Goal: Task Accomplishment & Management: Manage account settings

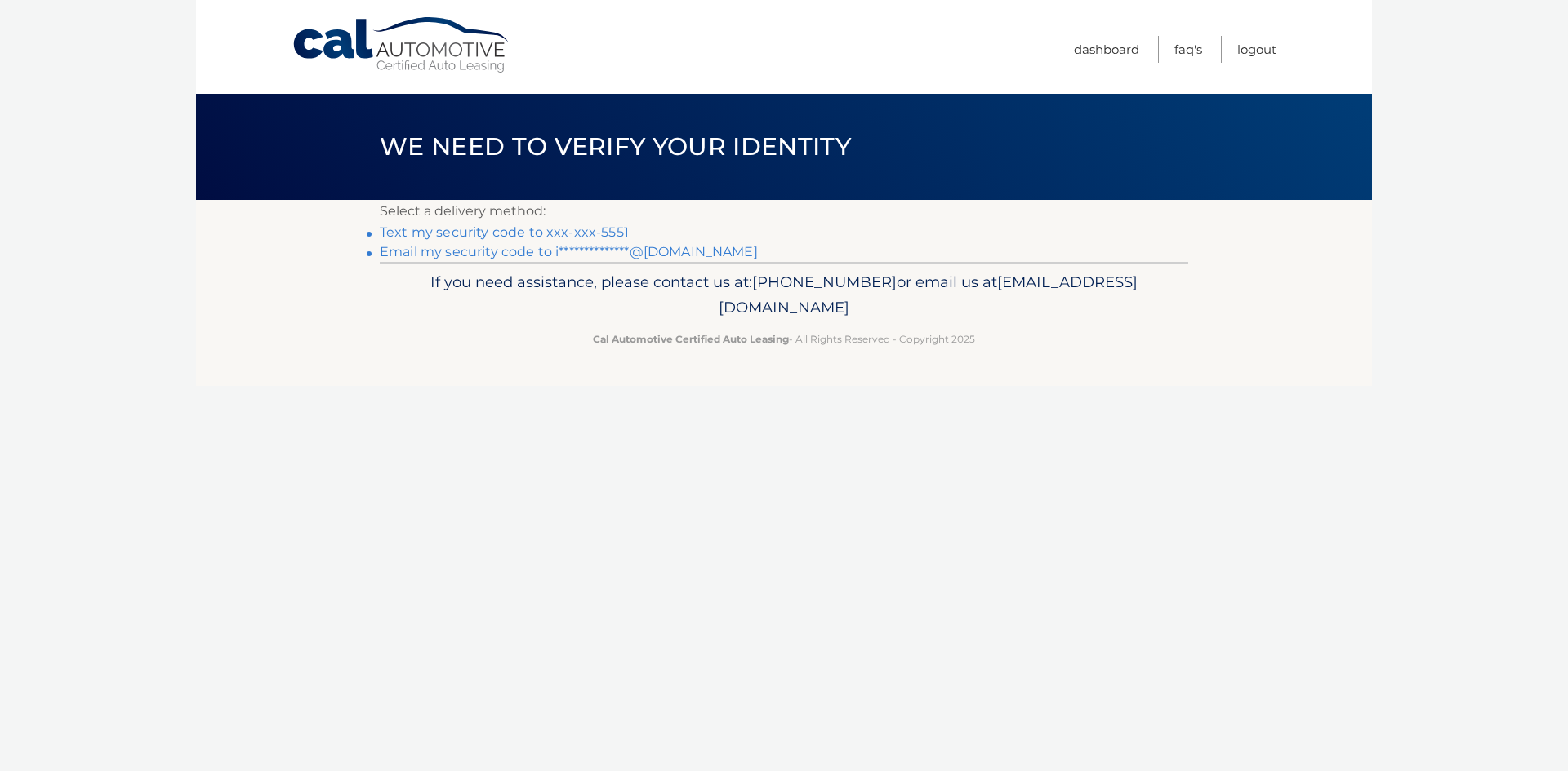
click at [565, 234] on link "Text my security code to xxx-xxx-5551" at bounding box center [504, 232] width 249 height 16
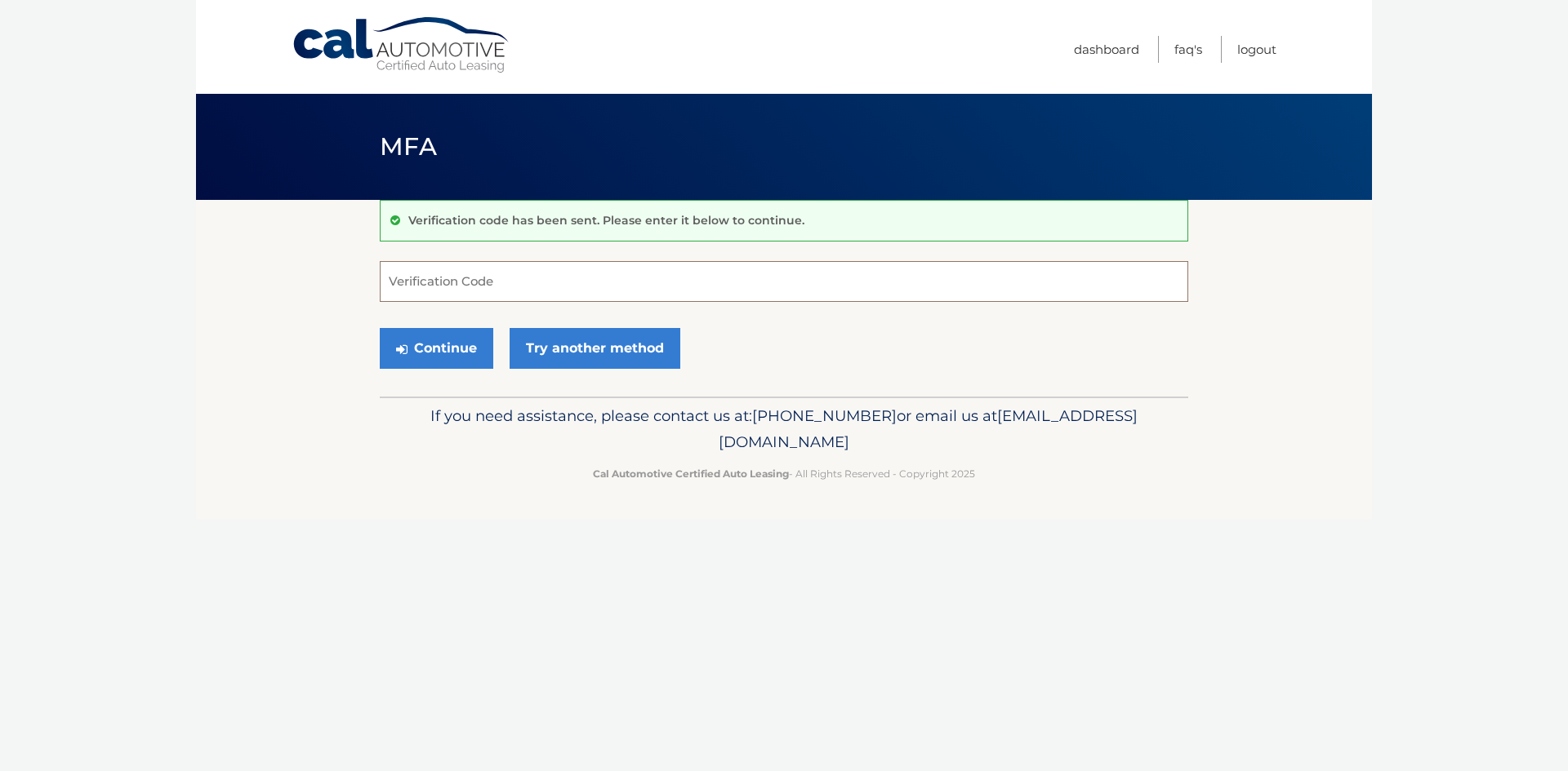
click at [467, 273] on input "Verification Code" at bounding box center [784, 282] width 809 height 41
type input "101732"
click at [455, 353] on button "Continue" at bounding box center [436, 349] width 114 height 41
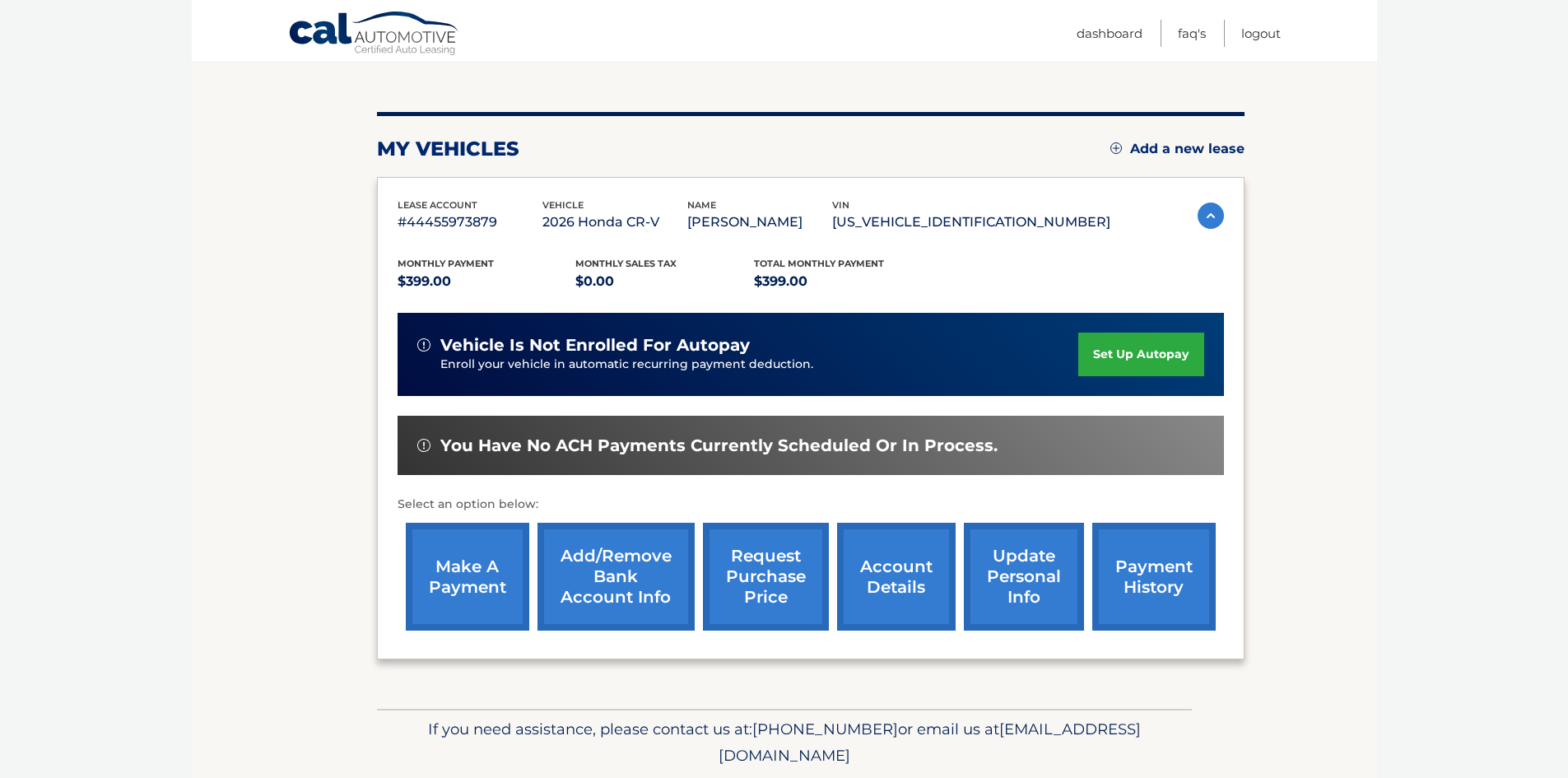
scroll to position [164, 0]
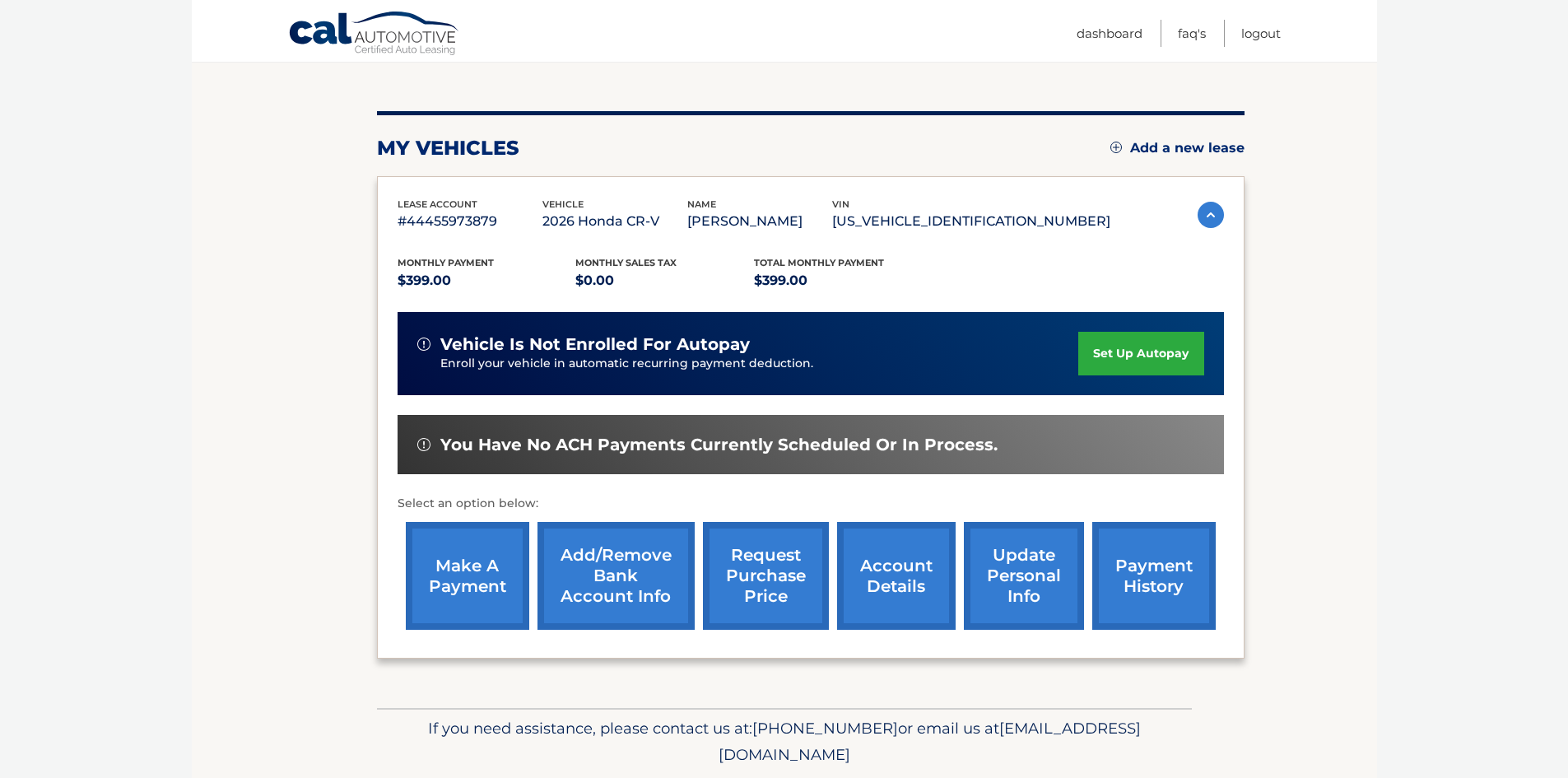
click at [1157, 366] on link "set up autopay" at bounding box center [1140, 354] width 125 height 43
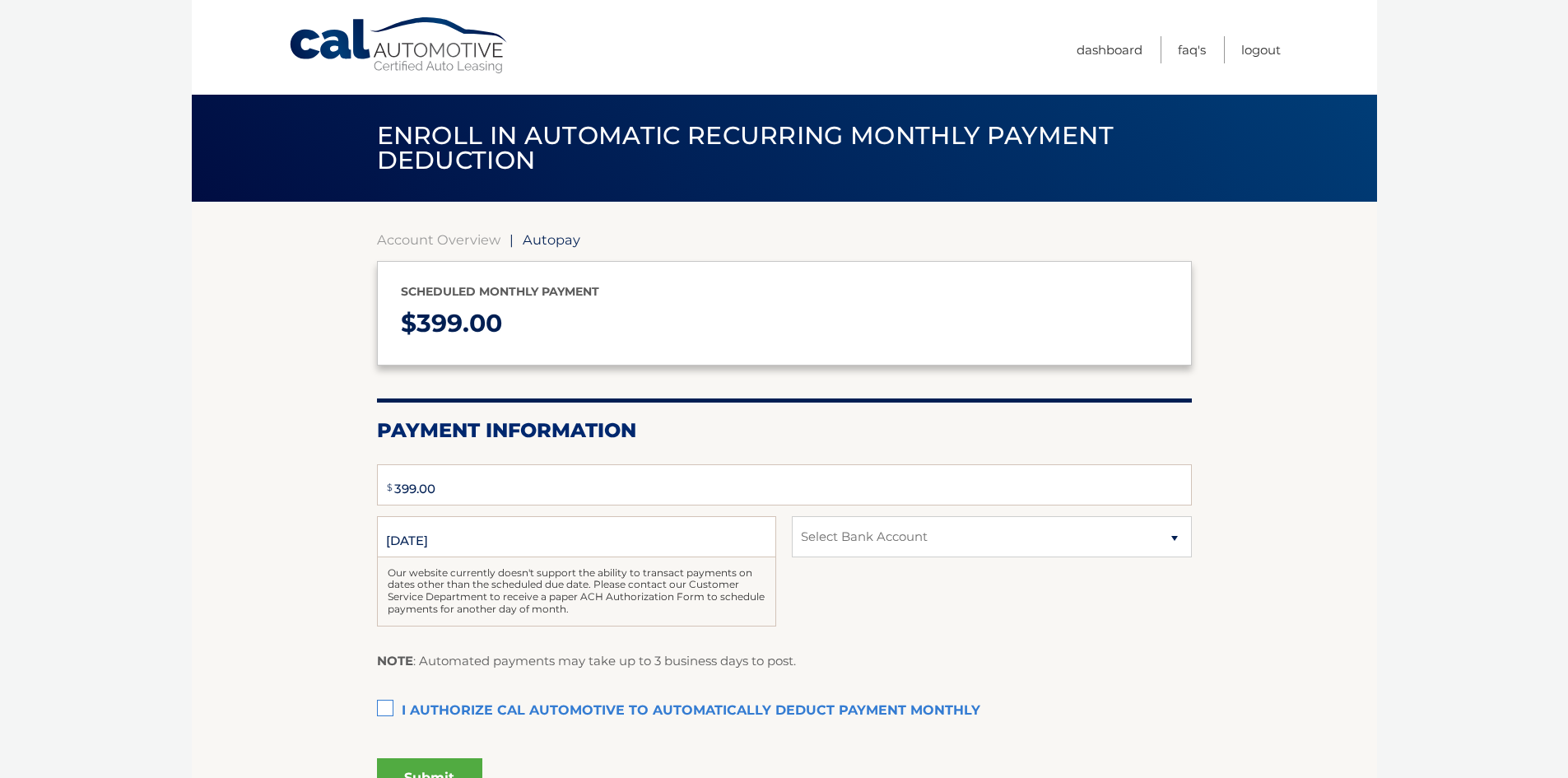
type input "399"
select select "NGUyNjYzYmYtMjYyOC00YTZjLTllM2UtMjU5OTYzYmQzMTE1"
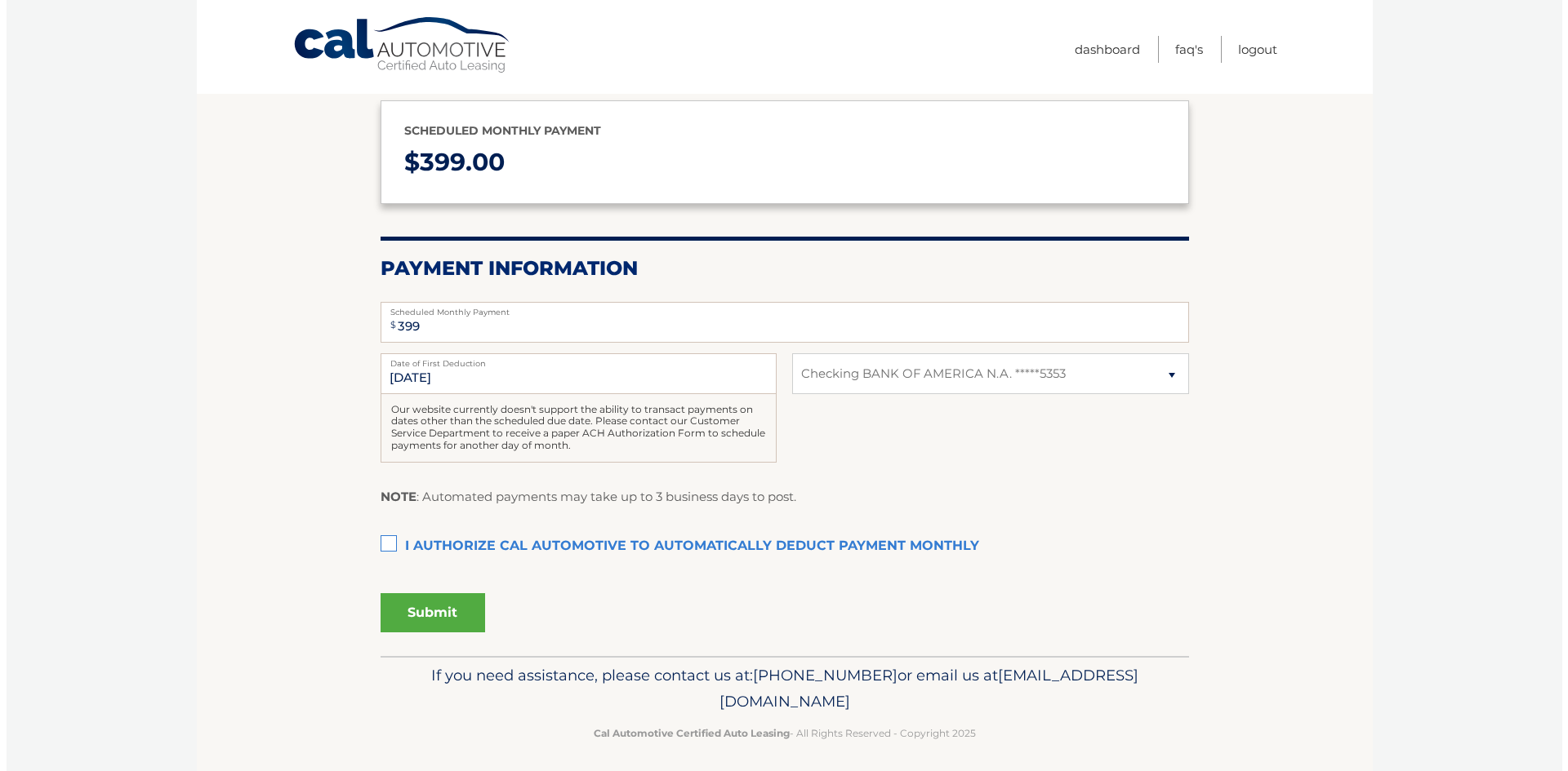
scroll to position [166, 0]
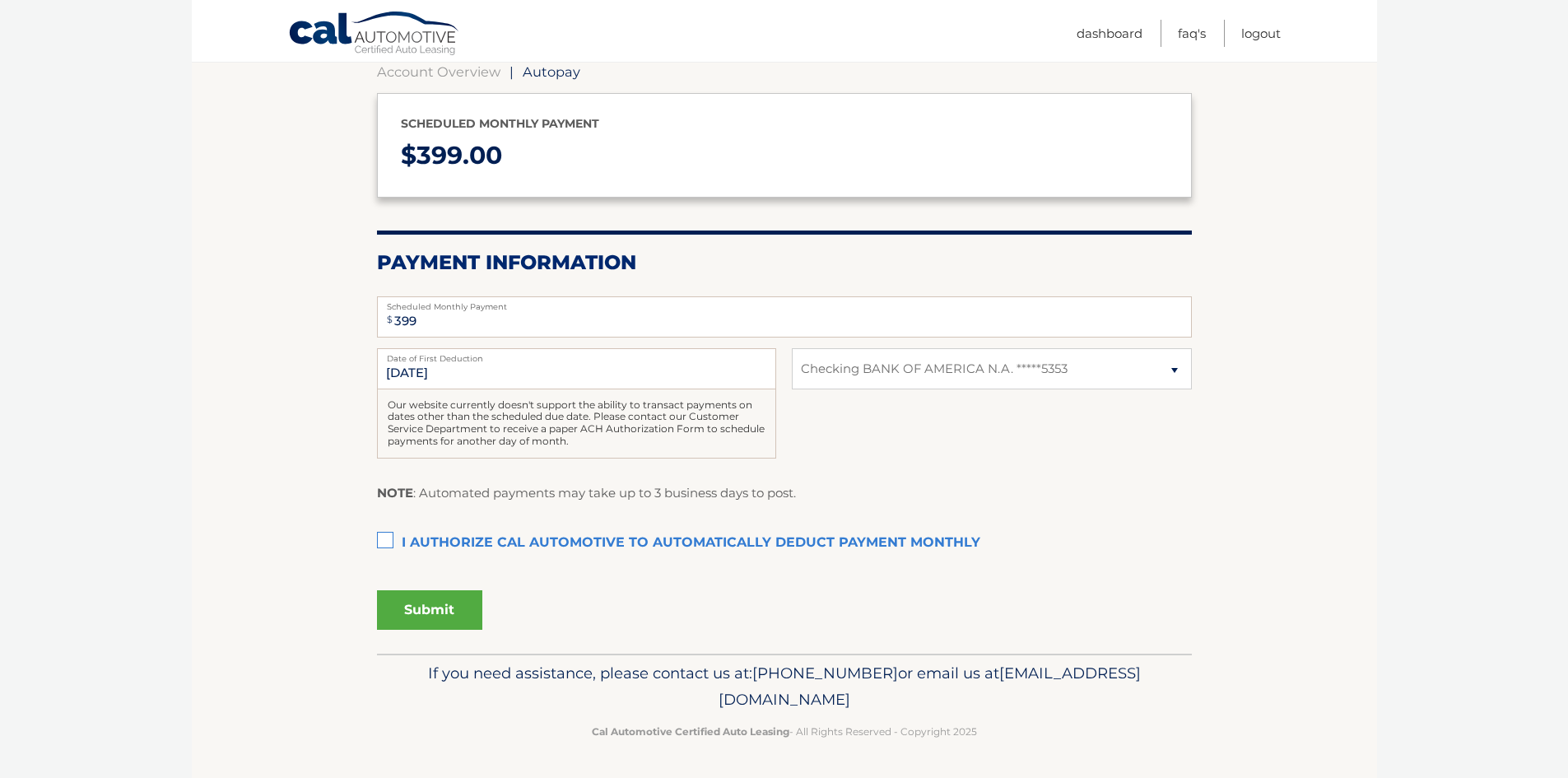
click at [390, 542] on label "I authorize cal automotive to automatically deduct payment monthly This checkbo…" at bounding box center [784, 543] width 815 height 33
click at [0, 0] on input "I authorize cal automotive to automatically deduct payment monthly This checkbo…" at bounding box center [0, 0] width 0 height 0
click at [408, 614] on button "Submit" at bounding box center [430, 610] width 105 height 39
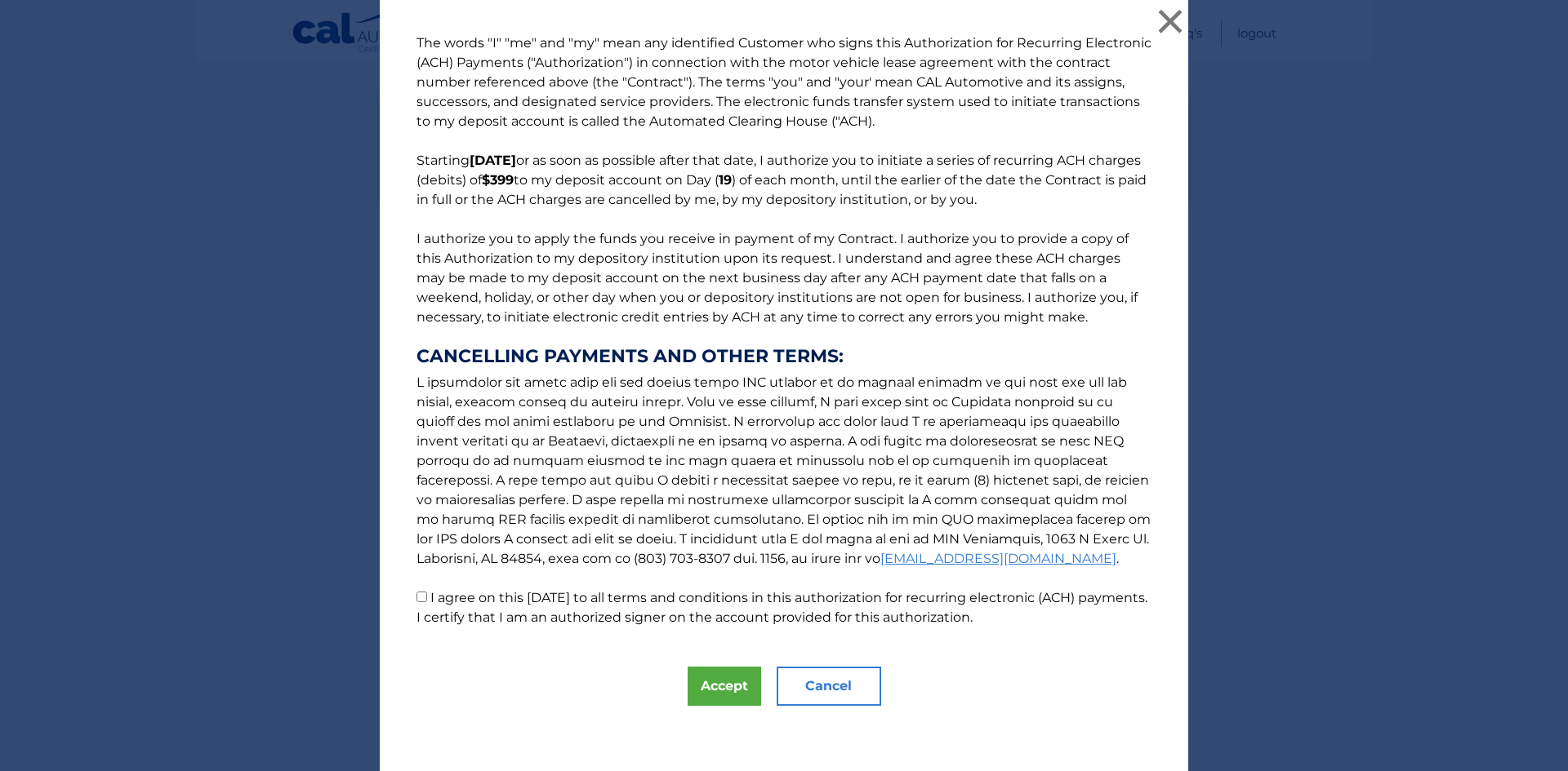
click at [418, 595] on input "I agree on this 08/26/2025 to all terms and conditions in this authorization fo…" at bounding box center [421, 596] width 10 height 10
checkbox input "true"
click at [698, 683] on button "Accept" at bounding box center [724, 686] width 74 height 39
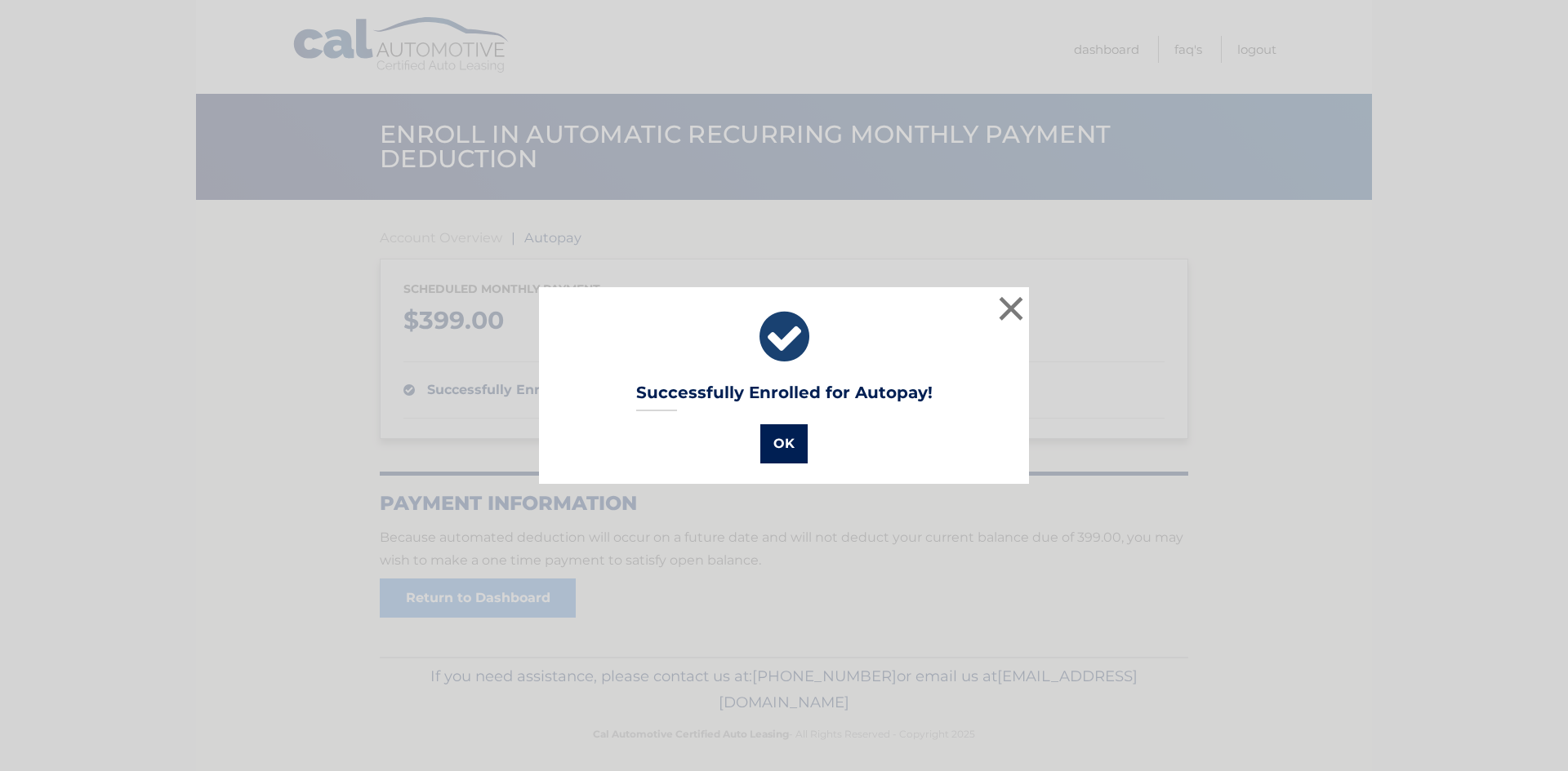
click at [780, 457] on button "OK" at bounding box center [784, 444] width 47 height 39
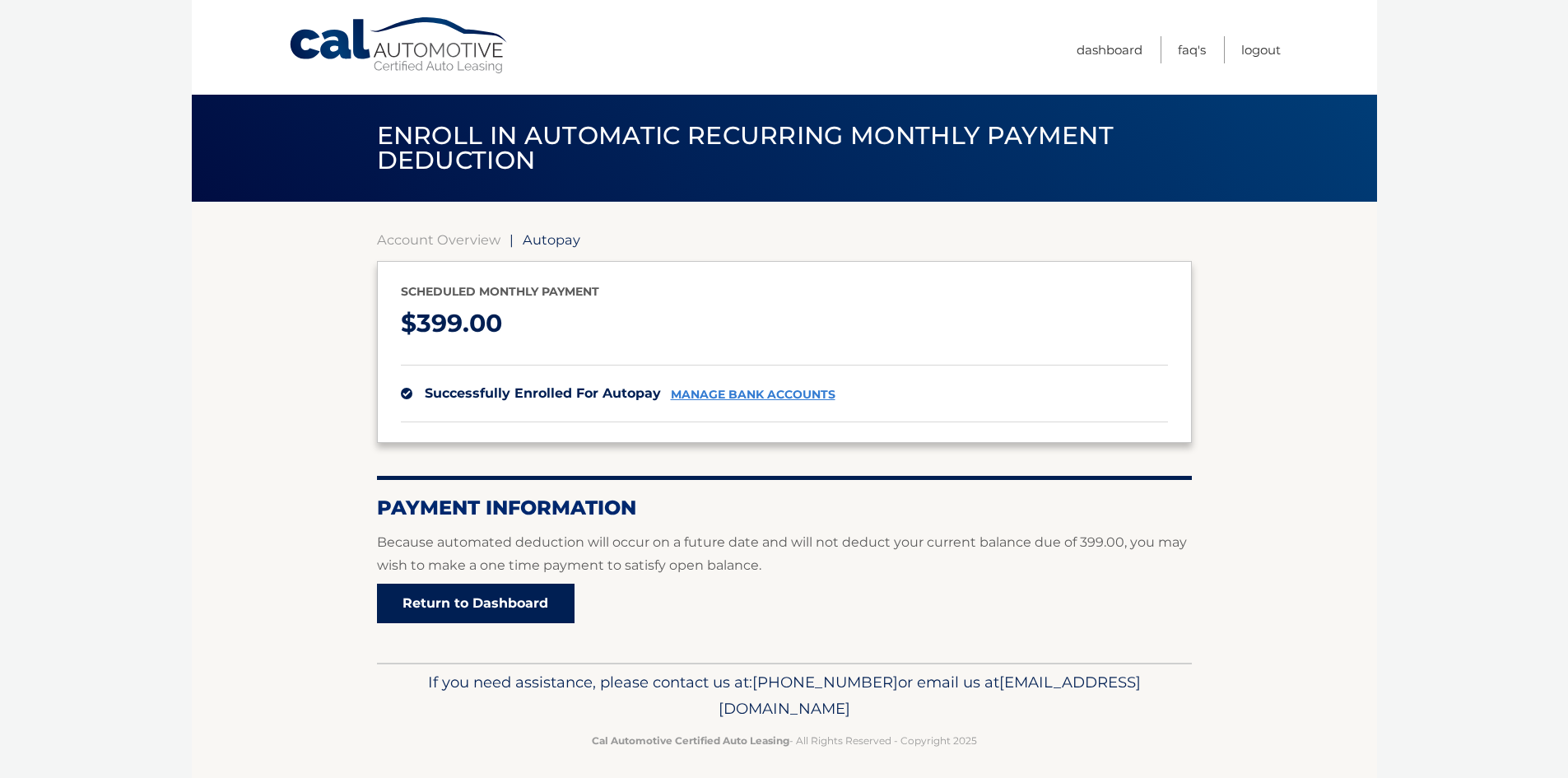
click at [492, 602] on link "Return to Dashboard" at bounding box center [476, 603] width 198 height 39
